Goal: Task Accomplishment & Management: Complete application form

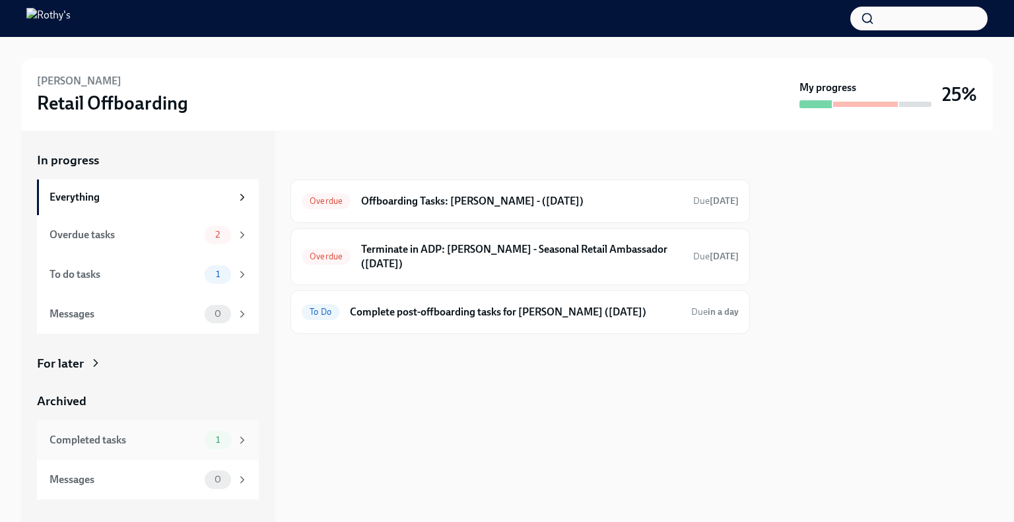
click at [211, 431] on div "1" at bounding box center [218, 440] width 26 height 18
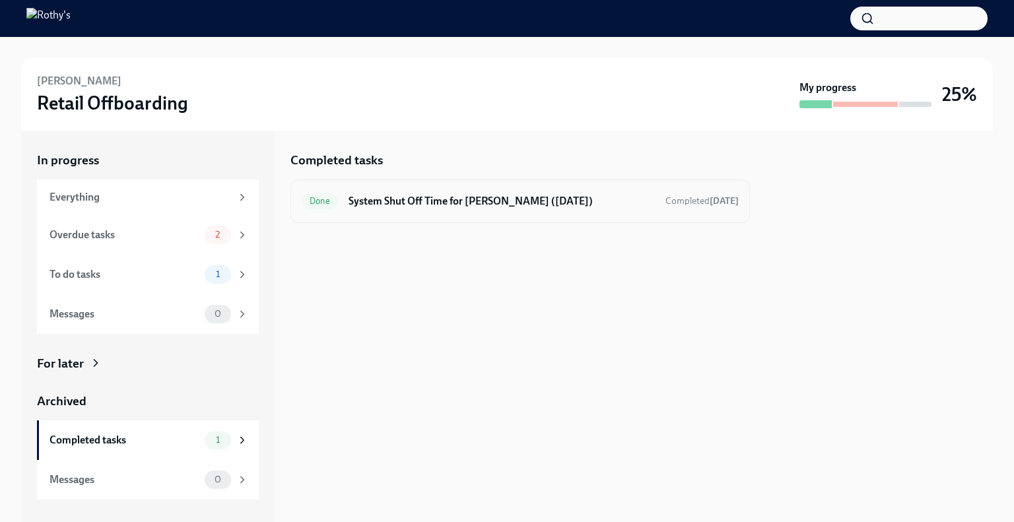
click at [527, 210] on div "Done System Shut Off Time for Victor Olaniyan (08/16/2025) Completed today" at bounding box center [520, 201] width 437 height 21
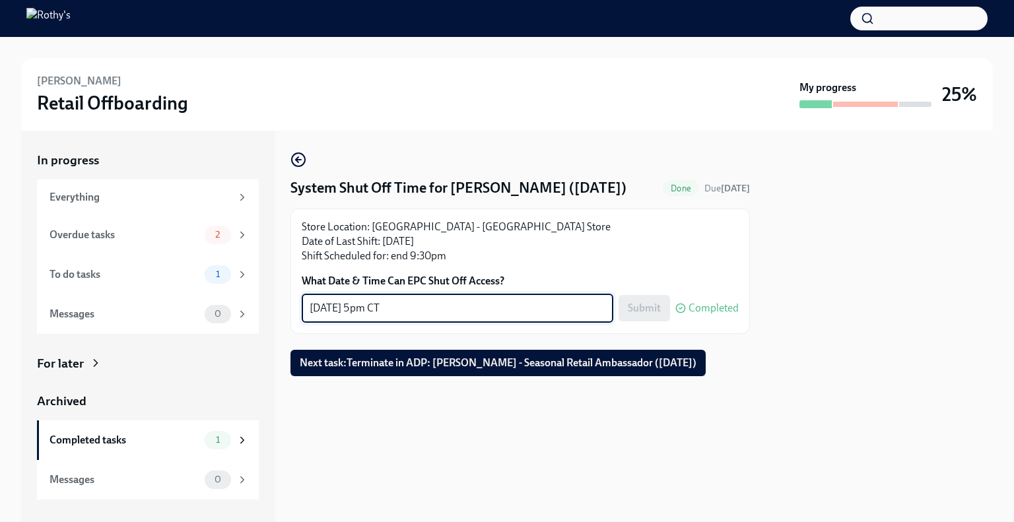
drag, startPoint x: 391, startPoint y: 302, endPoint x: 285, endPoint y: 296, distance: 105.8
click at [285, 296] on div "In progress Everything Overdue tasks 2 To do tasks 1 Messages 0 For later Archi…" at bounding box center [506, 326] width 971 height 391
paste textarea "Immediately"
type textarea "Immediately"
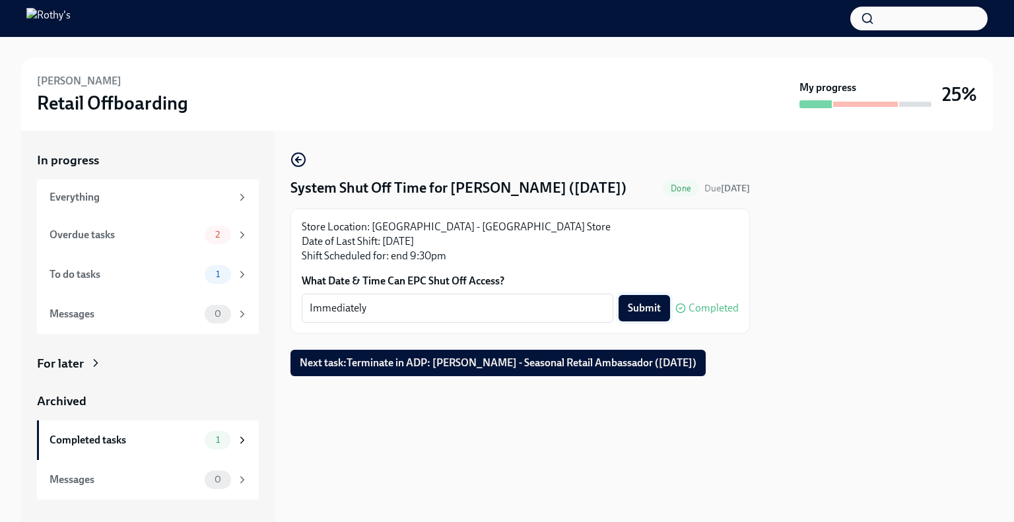
click at [652, 316] on button "Submit" at bounding box center [643, 308] width 51 height 26
click at [170, 237] on div "Overdue tasks" at bounding box center [124, 235] width 150 height 15
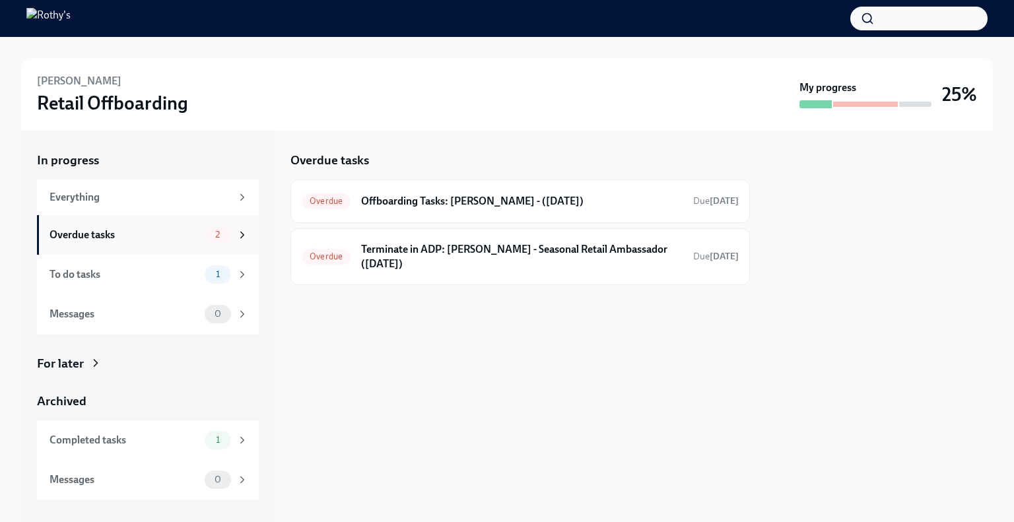
click at [169, 235] on div "Overdue tasks" at bounding box center [124, 235] width 150 height 15
click at [511, 206] on h6 "Offboarding Tasks: [PERSON_NAME] - ([DATE])" at bounding box center [521, 201] width 321 height 15
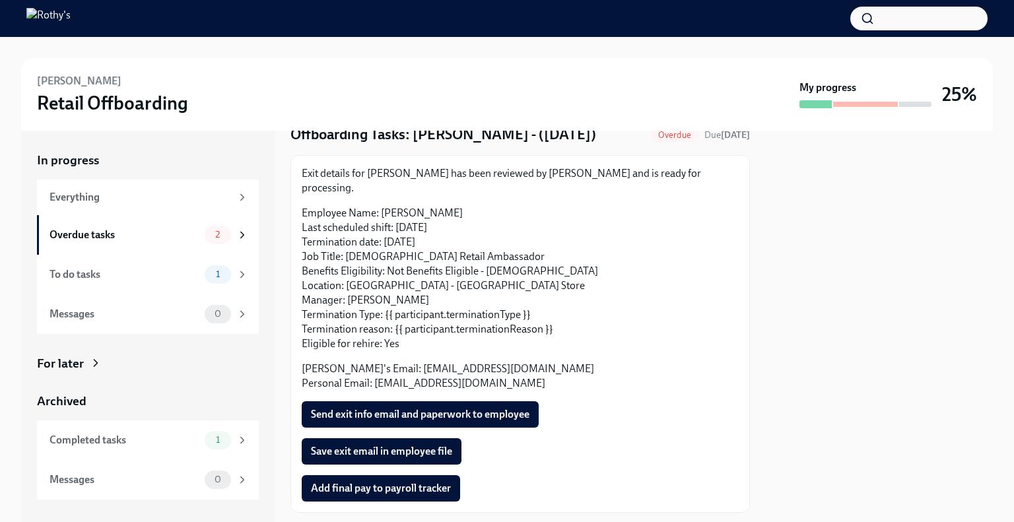
scroll to position [114, 0]
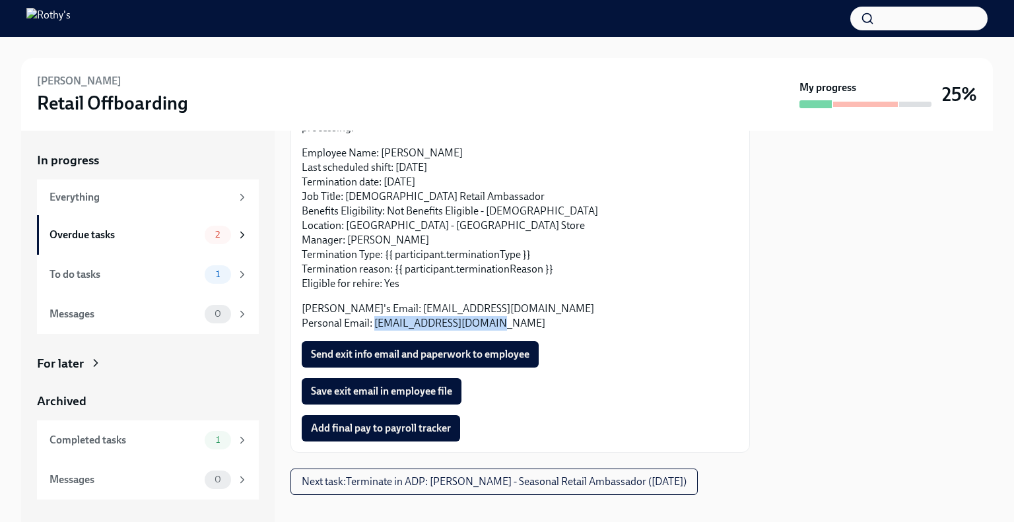
drag, startPoint x: 492, startPoint y: 312, endPoint x: 372, endPoint y: 316, distance: 119.5
click at [372, 316] on div "Exit details for Victor has been reviewed by Jameelat Abioye and is ready for p…" at bounding box center [520, 273] width 437 height 335
copy p "lakunlevicky@gmail.com"
